Goal: Check status: Verify the current state of an ongoing process or item

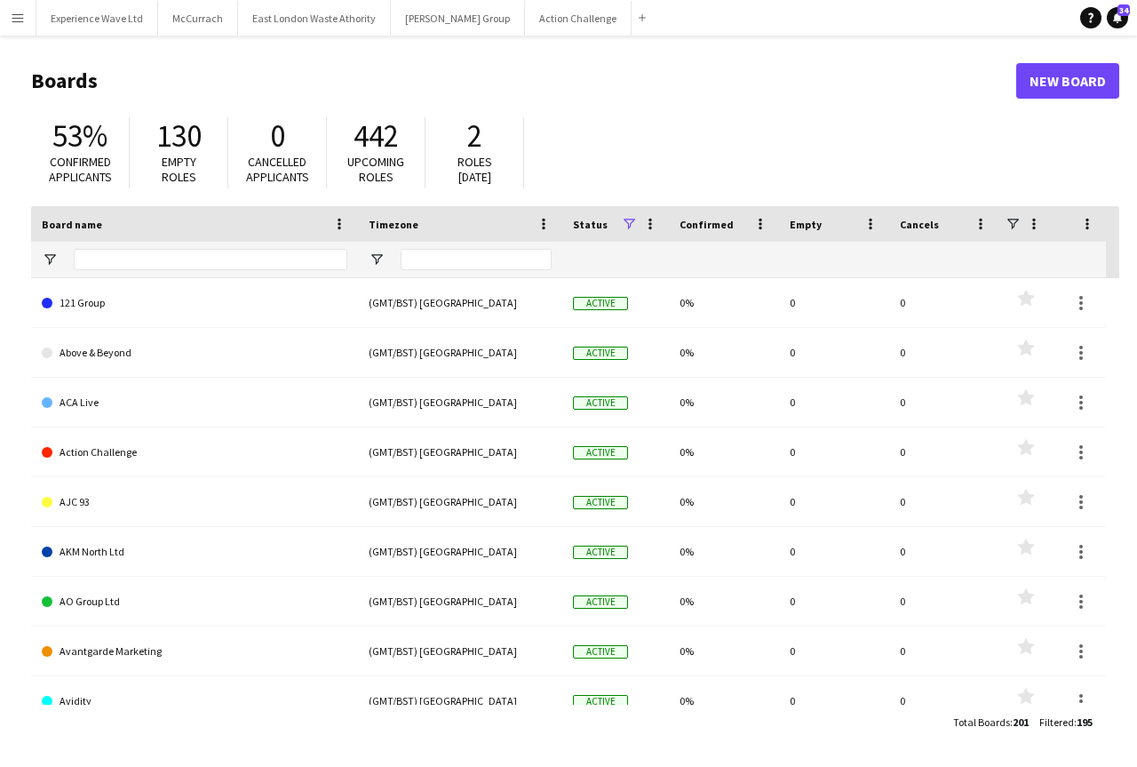
click at [5, 19] on button "Menu" at bounding box center [18, 18] width 36 height 36
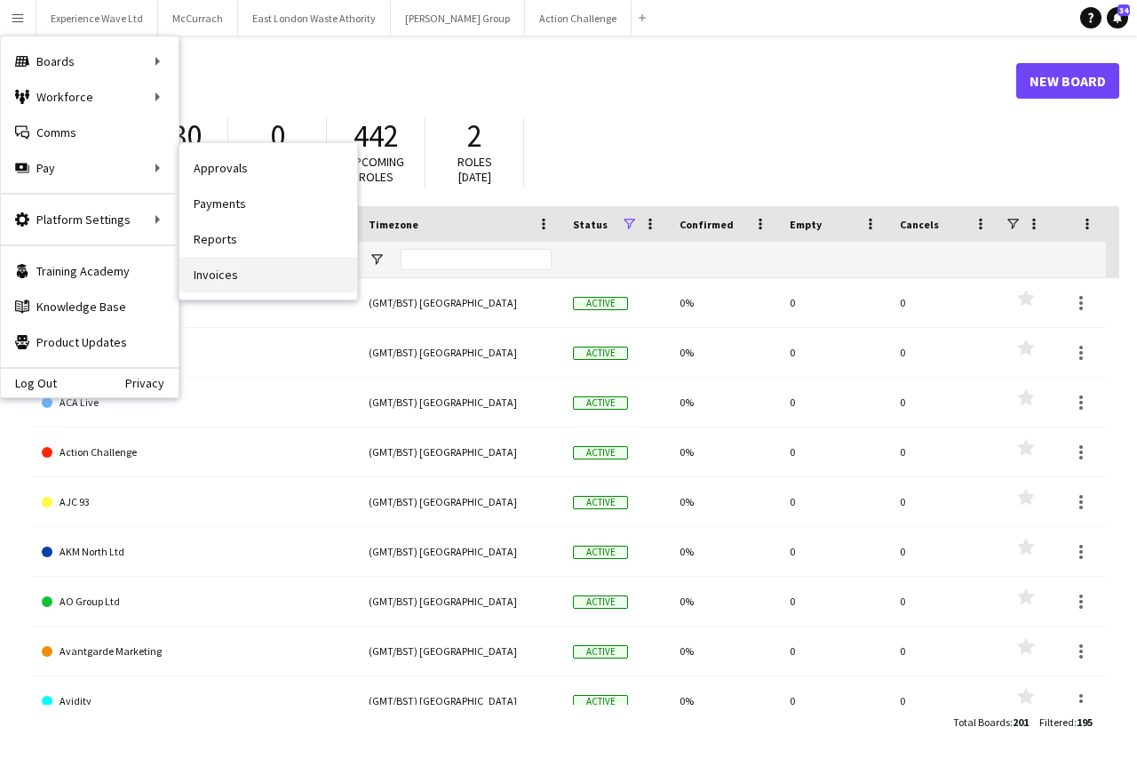
click at [250, 268] on link "Invoices" at bounding box center [268, 275] width 178 height 36
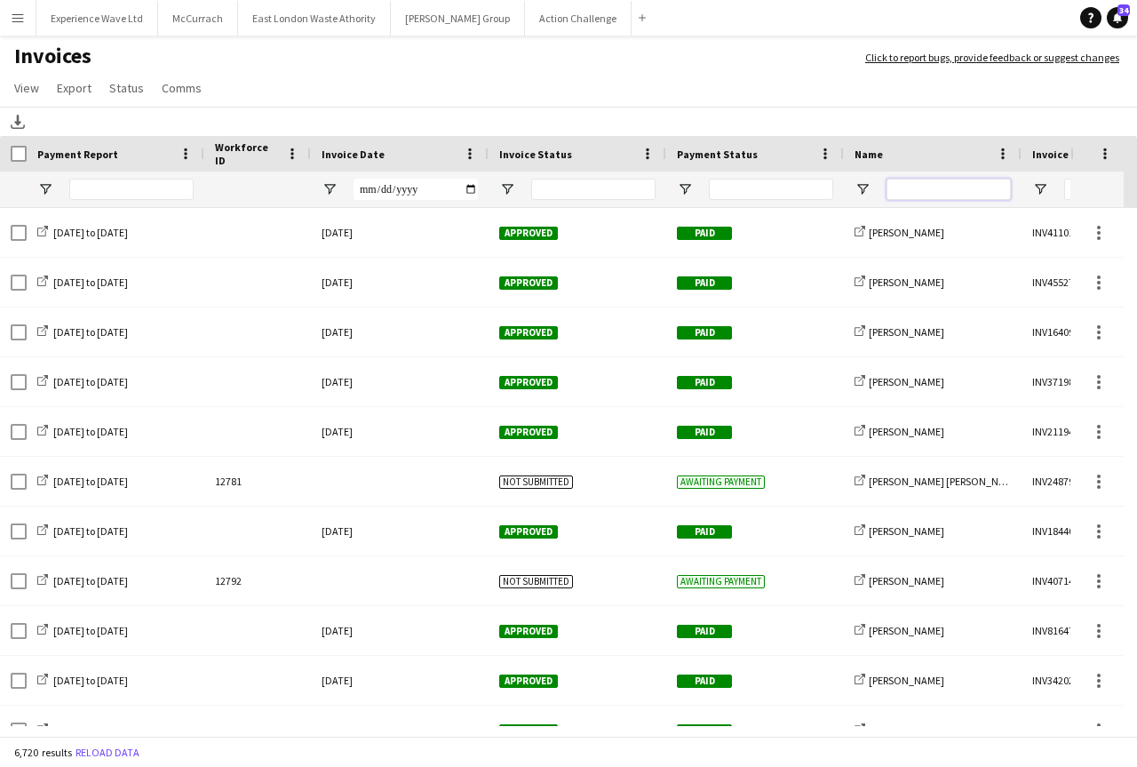
click at [941, 190] on input "Name Filter Input" at bounding box center [949, 189] width 124 height 21
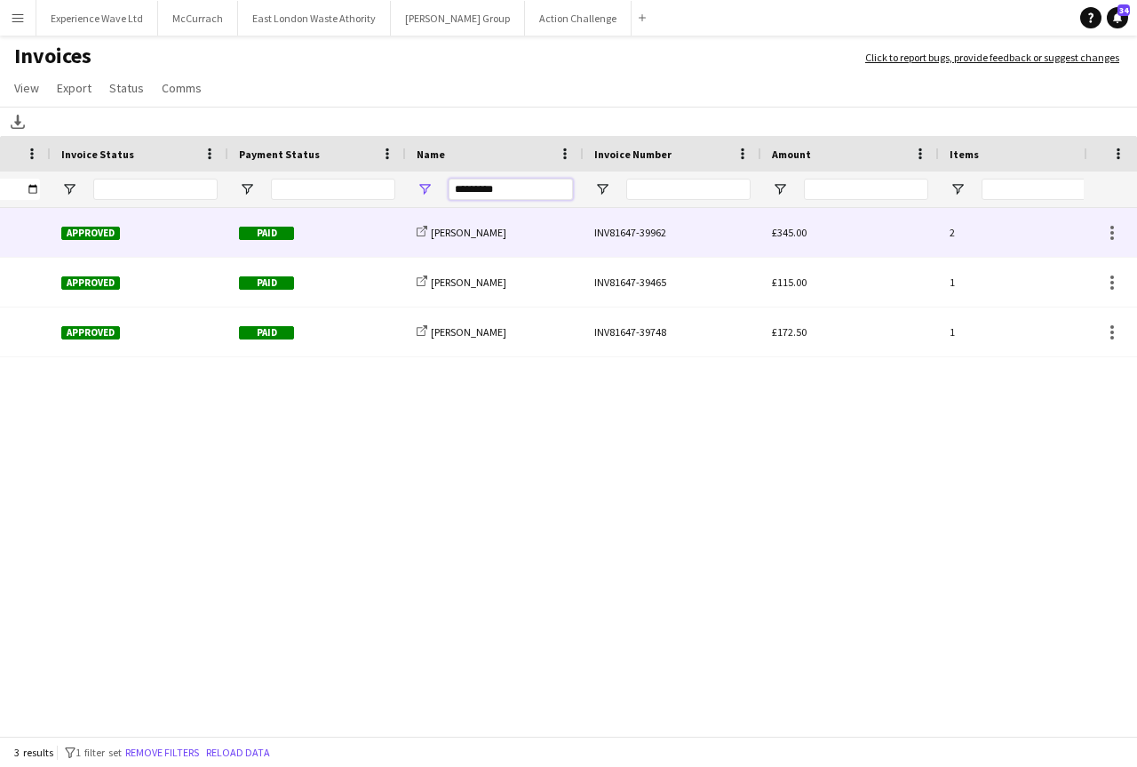
type input "*********"
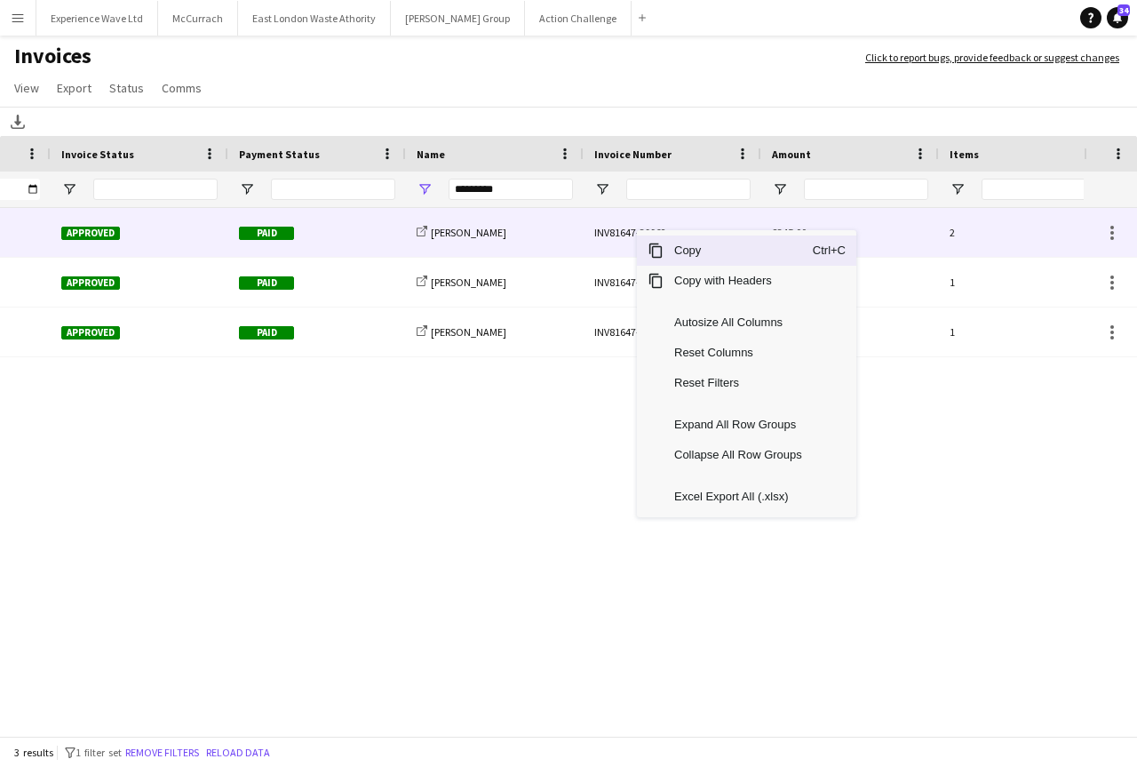
click at [604, 237] on div "INV81647-39962" at bounding box center [673, 232] width 178 height 49
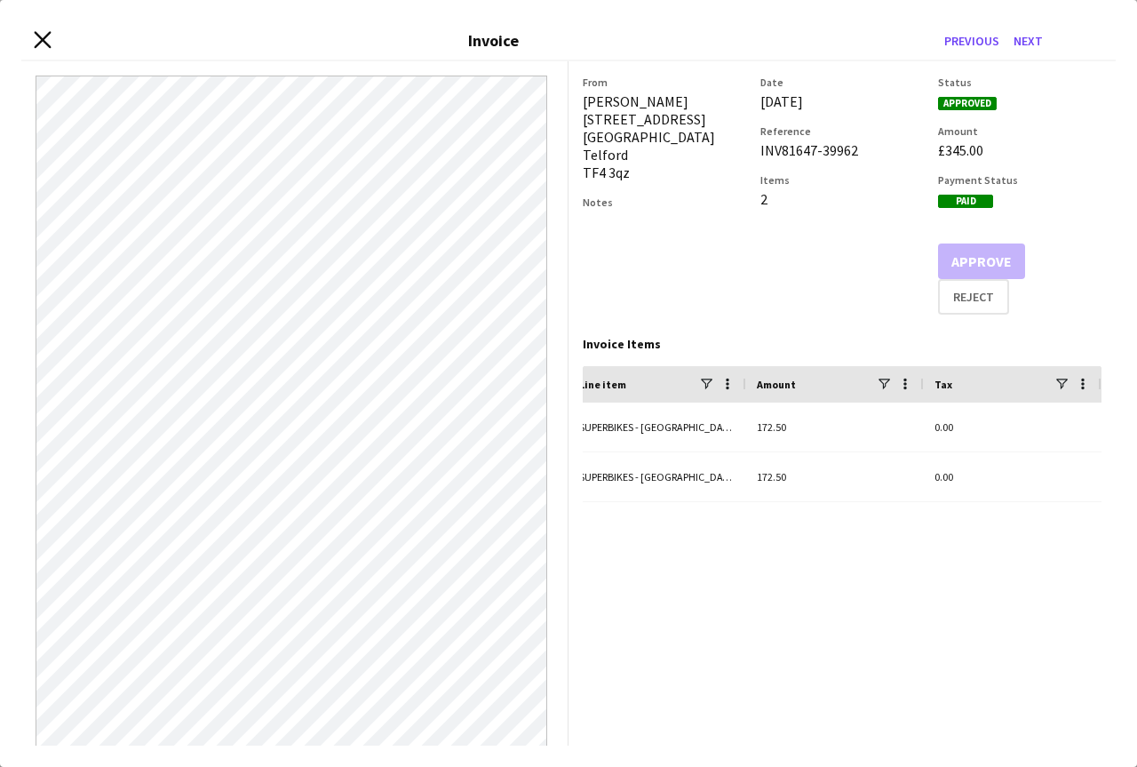
click at [48, 35] on icon at bounding box center [42, 39] width 17 height 17
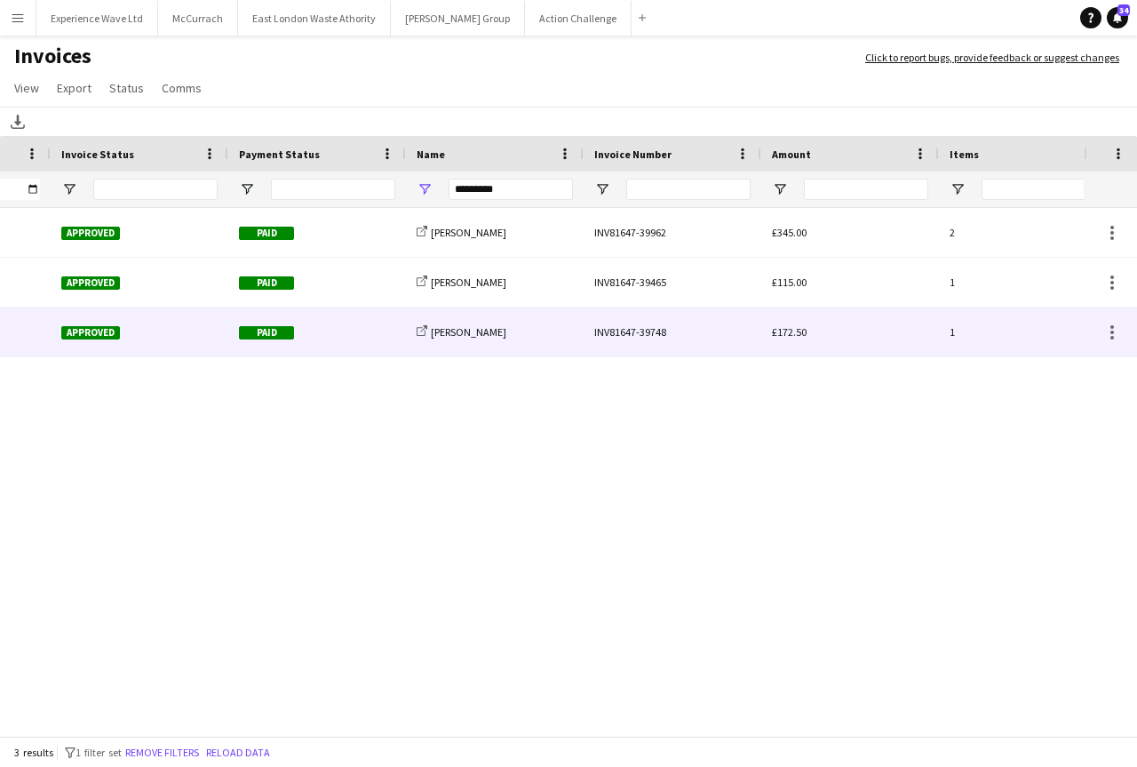
click at [774, 334] on span "£172.50" at bounding box center [789, 331] width 35 height 13
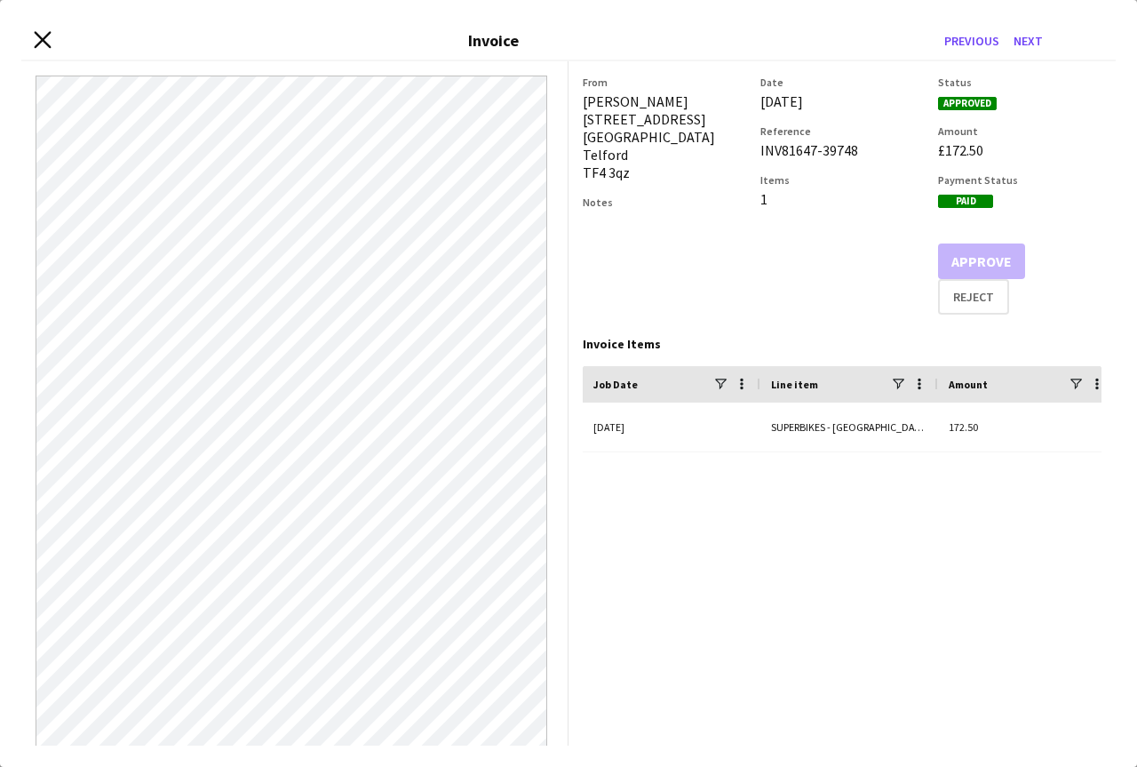
click at [37, 39] on icon "Close invoice dialog" at bounding box center [42, 39] width 17 height 17
